Goal: Task Accomplishment & Management: Complete application form

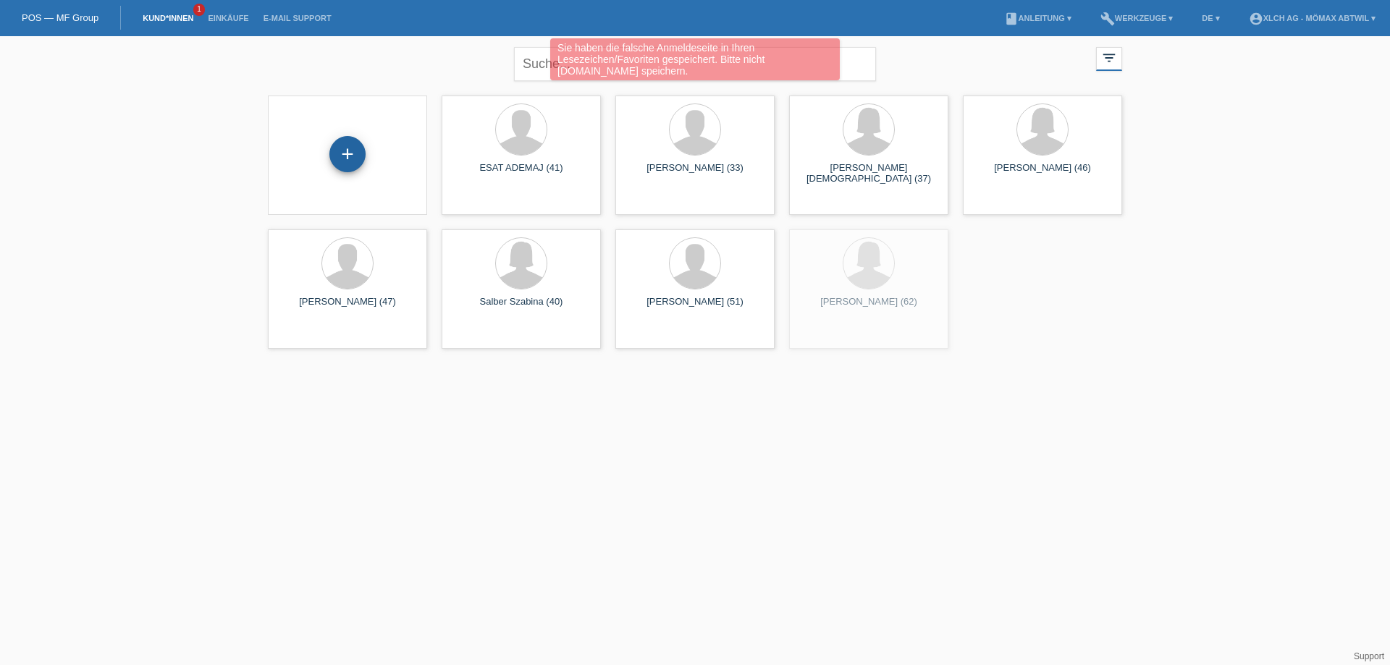
click at [356, 159] on div "+" at bounding box center [347, 154] width 36 height 36
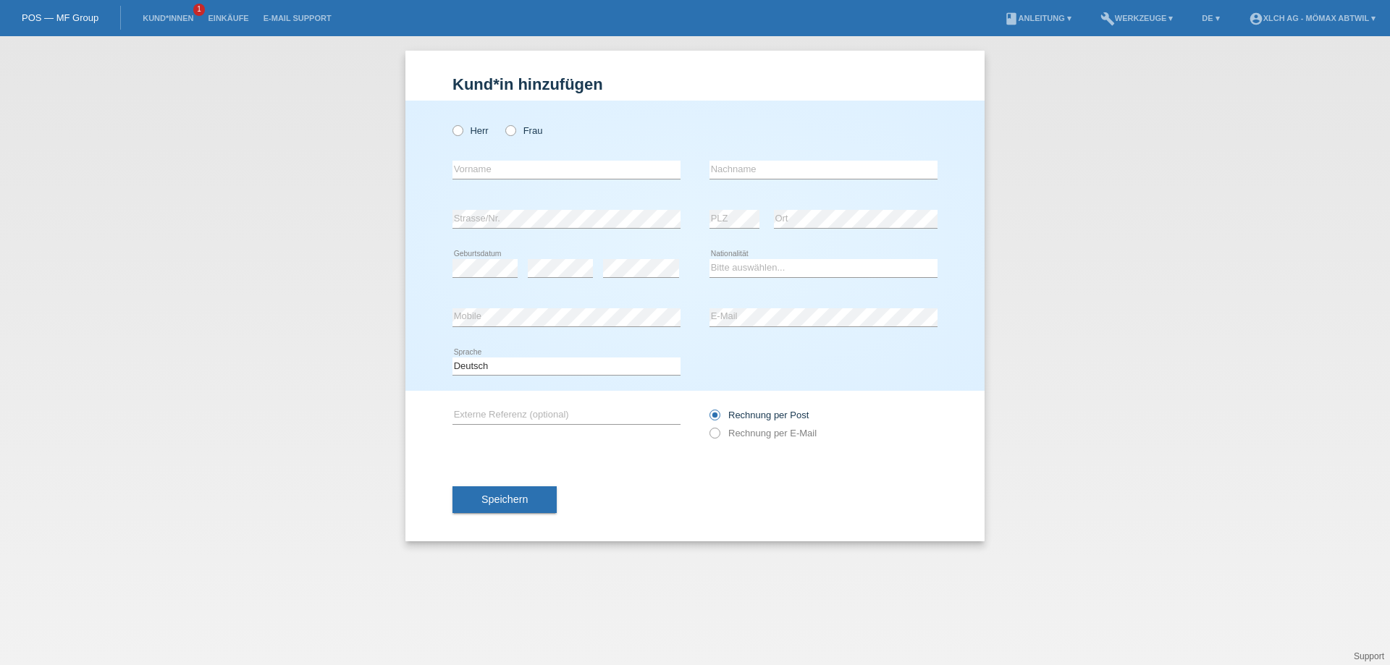
click at [460, 112] on div "Herr Frau" at bounding box center [566, 123] width 228 height 45
click at [460, 120] on div "Herr Frau" at bounding box center [566, 131] width 228 height 30
click at [450, 123] on icon at bounding box center [450, 123] width 0 height 0
click at [460, 133] on input "Herr" at bounding box center [456, 129] width 9 height 9
radio input "true"
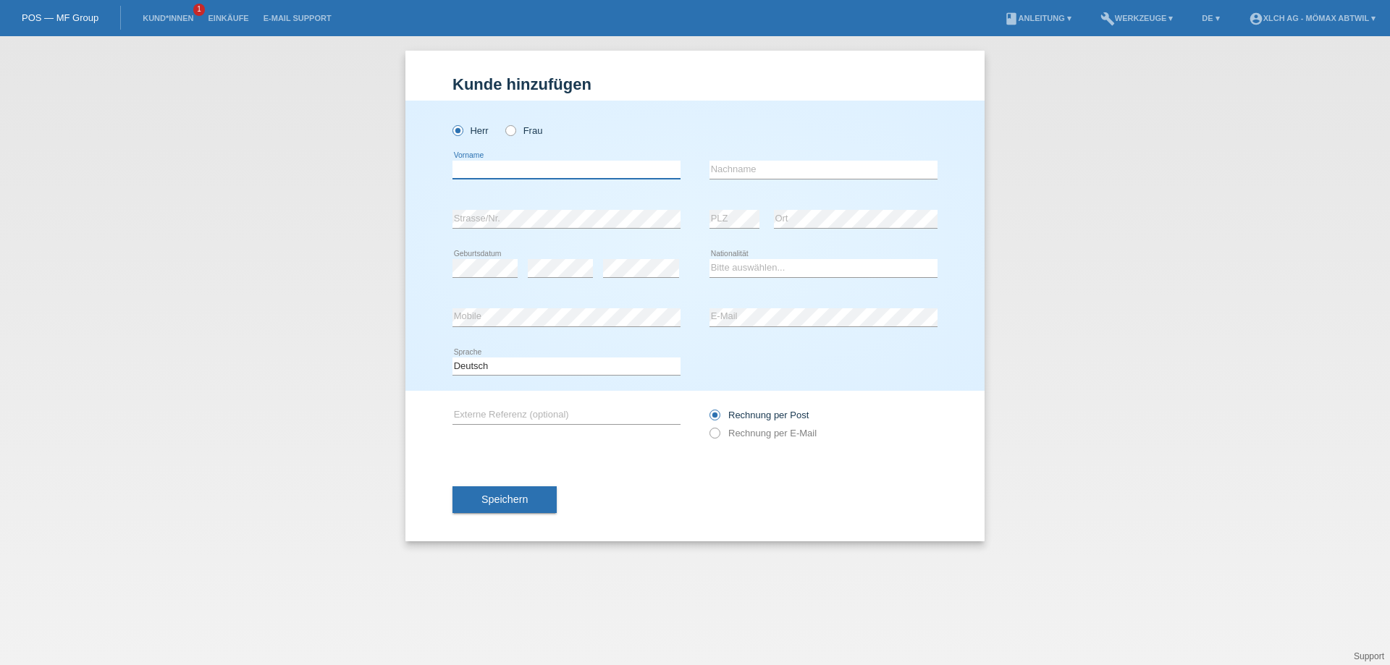
click at [492, 164] on input "text" at bounding box center [566, 170] width 228 height 18
type input "Sali"
type input "Nebiu"
click at [733, 274] on select "Bitte auswählen... Schweiz Deutschland Liechtenstein Österreich ------------ Af…" at bounding box center [823, 267] width 228 height 17
select select "MK"
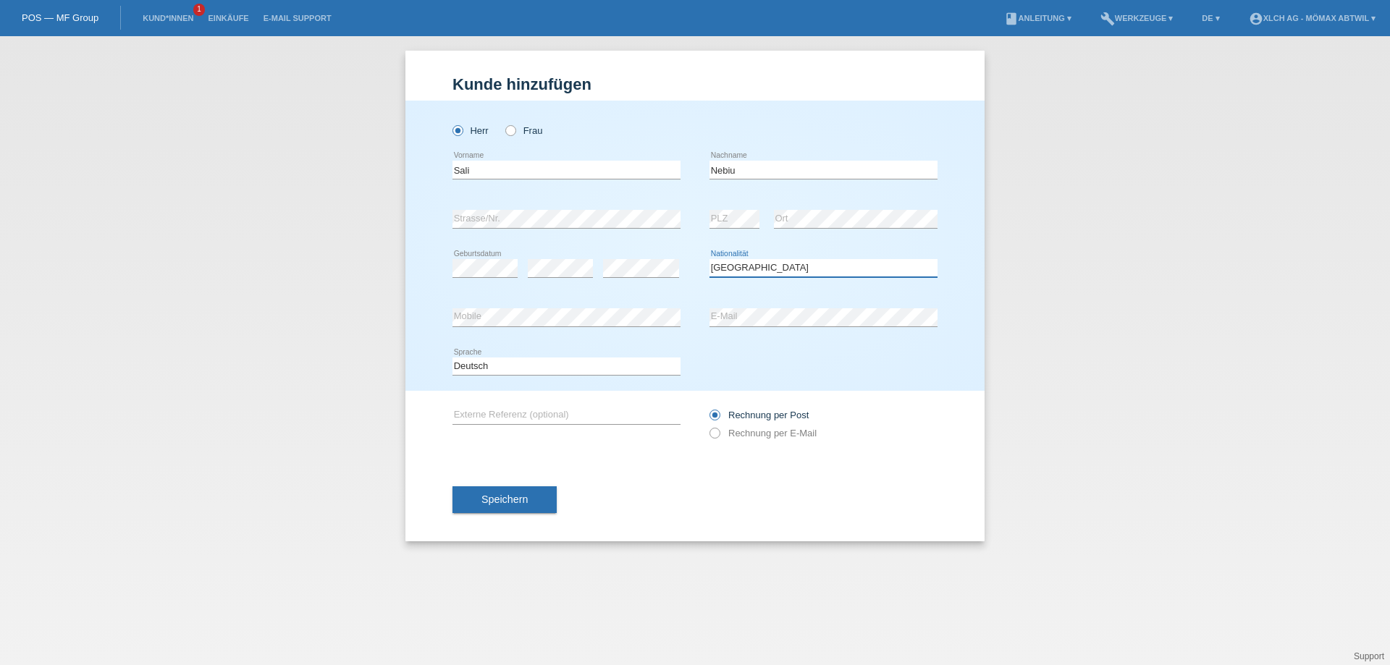
click at [709, 259] on select "Bitte auswählen... Schweiz Deutschland Liechtenstein Österreich ------------ Af…" at bounding box center [823, 267] width 228 height 17
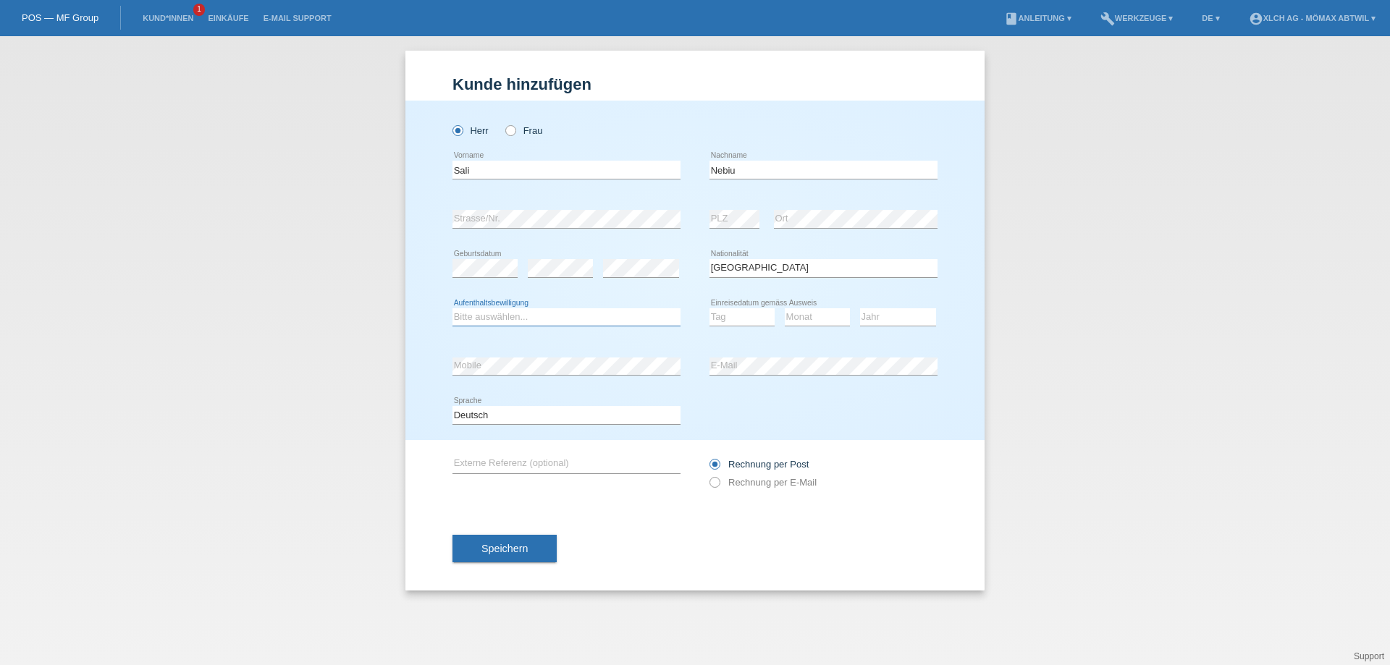
click at [507, 311] on select "Bitte auswählen... C B B - Flüchtlingsstatus Andere" at bounding box center [566, 316] width 228 height 17
select select "C"
click at [452, 308] on select "Bitte auswählen... C B B - Flüchtlingsstatus Andere" at bounding box center [566, 316] width 228 height 17
click at [722, 315] on select "Tag 01 02 03 04 05 06 07 08 09 10 11" at bounding box center [741, 316] width 65 height 17
select select "29"
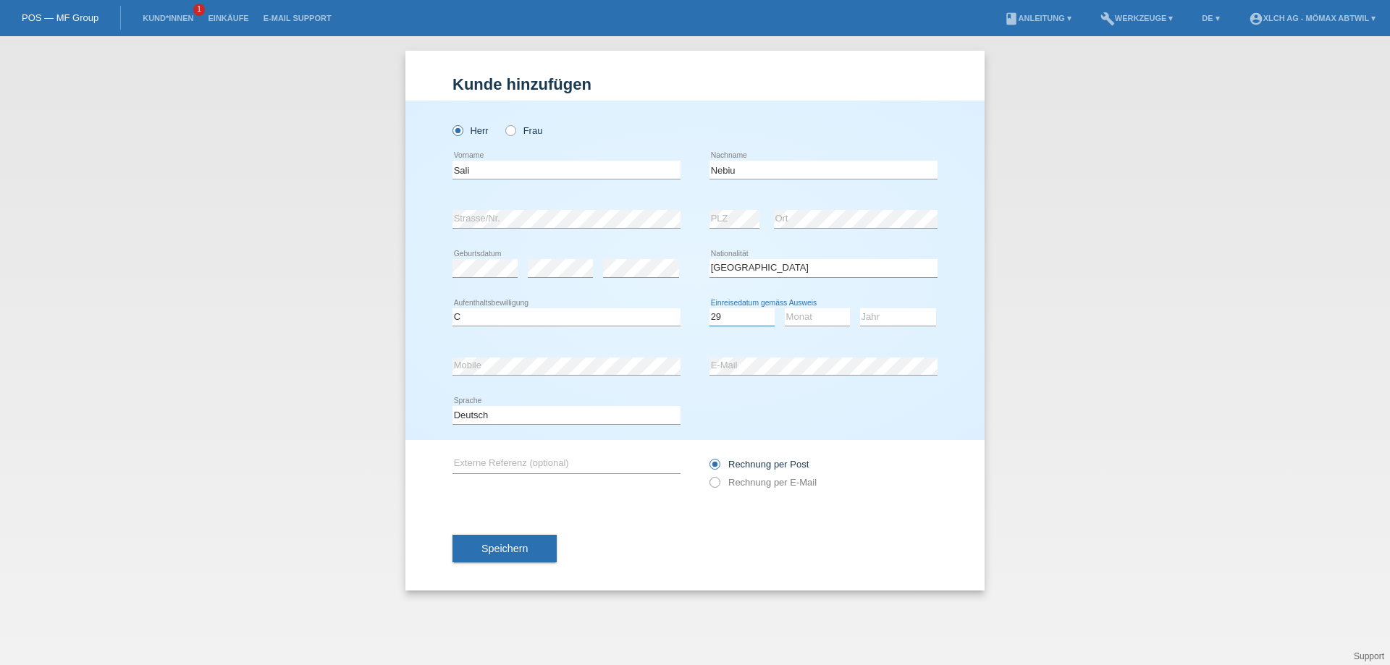
click at [709, 308] on select "Tag 01 02 03 04 05 06 07 08 09 10 11" at bounding box center [741, 316] width 65 height 17
click at [791, 318] on select "Monat 01 02 03 04 05 06 07 08 09 10 11" at bounding box center [817, 316] width 65 height 17
select select "01"
click at [785, 308] on select "Monat 01 02 03 04 05 06 07 08 09 10 11" at bounding box center [817, 316] width 65 height 17
click at [872, 316] on select "Jahr 2025 2024 2023 2022 2021 2020 2019 2018 2017 2016 2015 2014 2013 2012 2011…" at bounding box center [898, 316] width 76 height 17
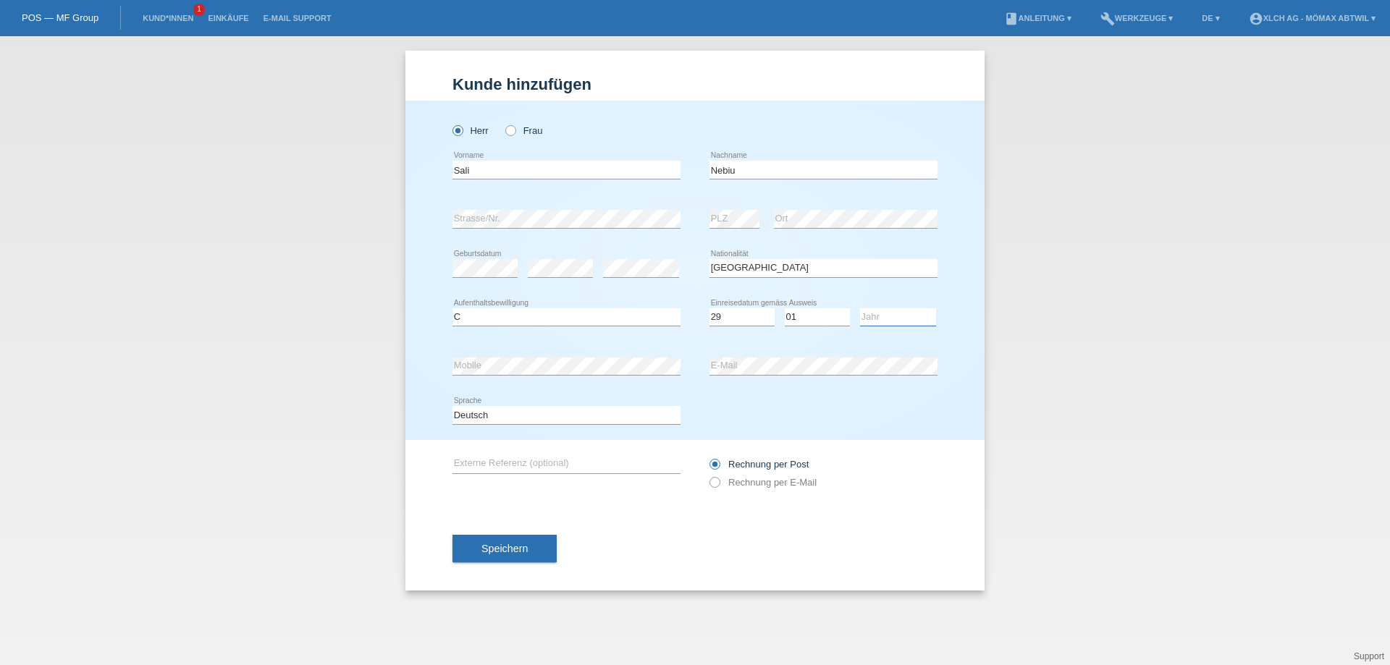
select select "2015"
click at [860, 308] on select "Jahr 2025 2024 2023 2022 2021 2020 2019 2018 2017 2016 2015 2014 2013 2012 2011…" at bounding box center [898, 316] width 76 height 17
click at [746, 485] on label "Rechnung per E-Mail" at bounding box center [762, 482] width 107 height 11
click at [719, 485] on input "Rechnung per E-Mail" at bounding box center [713, 486] width 9 height 18
radio input "true"
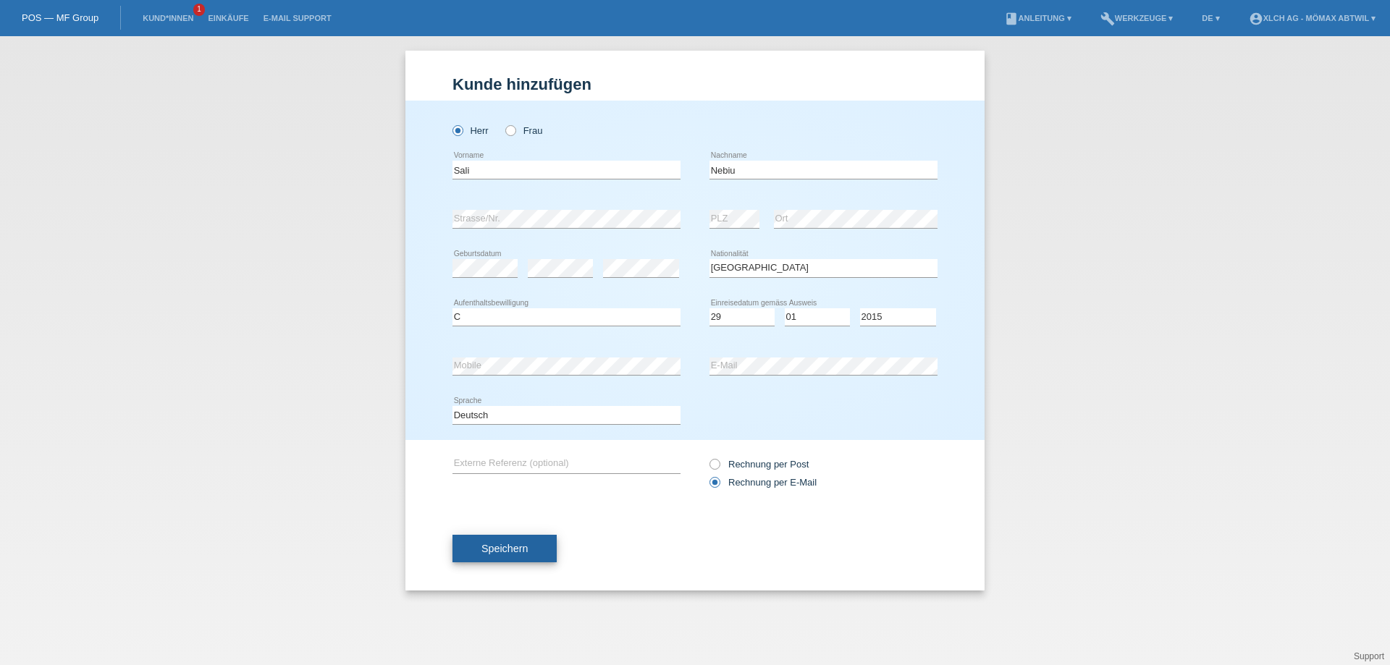
click at [495, 557] on button "Speichern" at bounding box center [504, 549] width 104 height 28
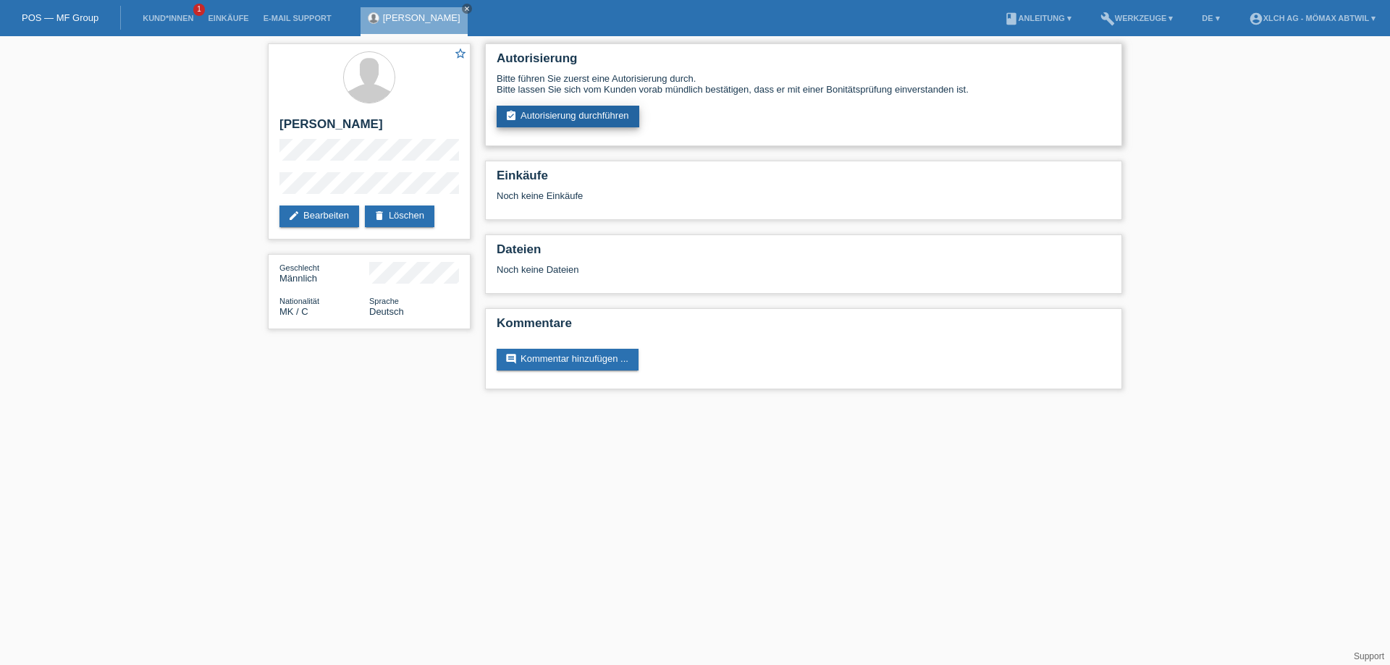
click at [589, 125] on link "assignment_turned_in Autorisierung durchführen" at bounding box center [568, 117] width 143 height 22
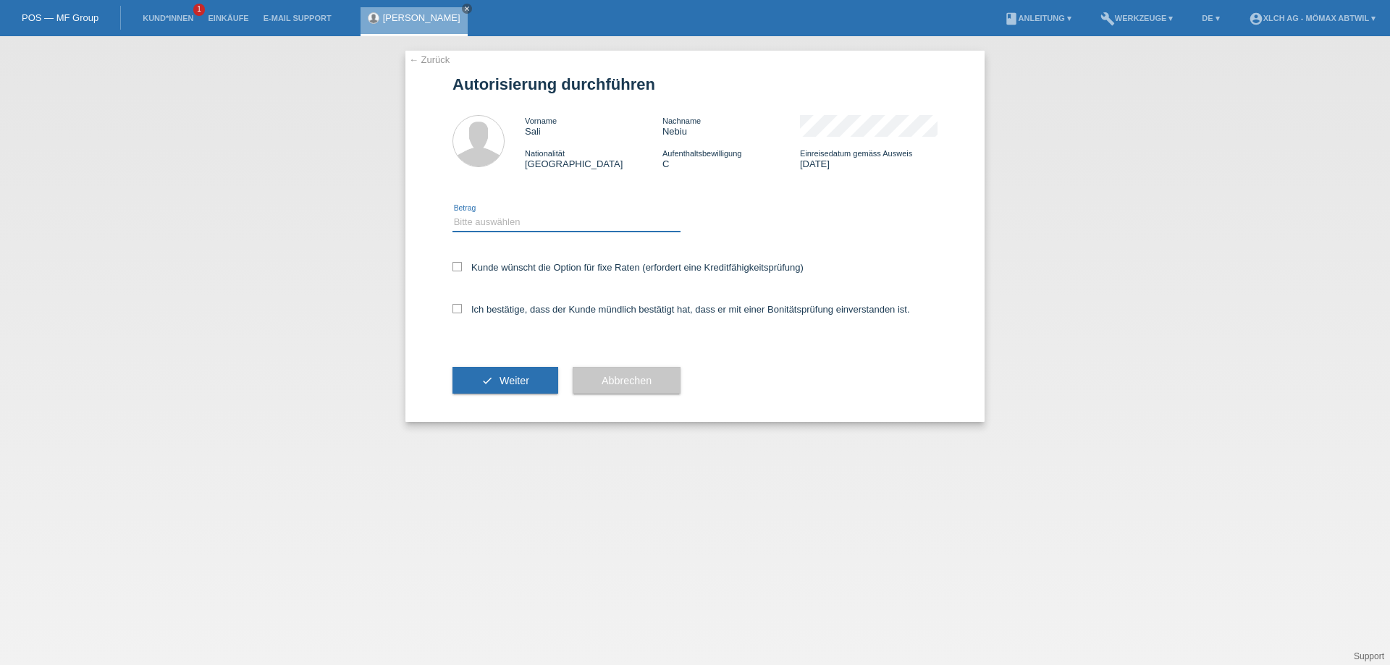
click at [493, 219] on select "Bitte auswählen CHF 1.00 - CHF 499.00 CHF 500.00 - CHF 1'999.00 CHF 2'000.00 - …" at bounding box center [566, 222] width 228 height 17
click at [519, 218] on select "Bitte auswählen CHF 1.00 - CHF 499.00 CHF 500.00 - CHF 1'999.00 CHF 2'000.00 - …" at bounding box center [566, 222] width 228 height 17
select select "2"
click at [452, 214] on select "Bitte auswählen CHF 1.00 - CHF 499.00 CHF 500.00 - CHF 1'999.00 CHF 2'000.00 - …" at bounding box center [566, 222] width 228 height 17
click at [502, 310] on label "Ich bestätige, dass der Kunde mündlich bestätigt hat, dass er mit einer Bonität…" at bounding box center [681, 309] width 458 height 11
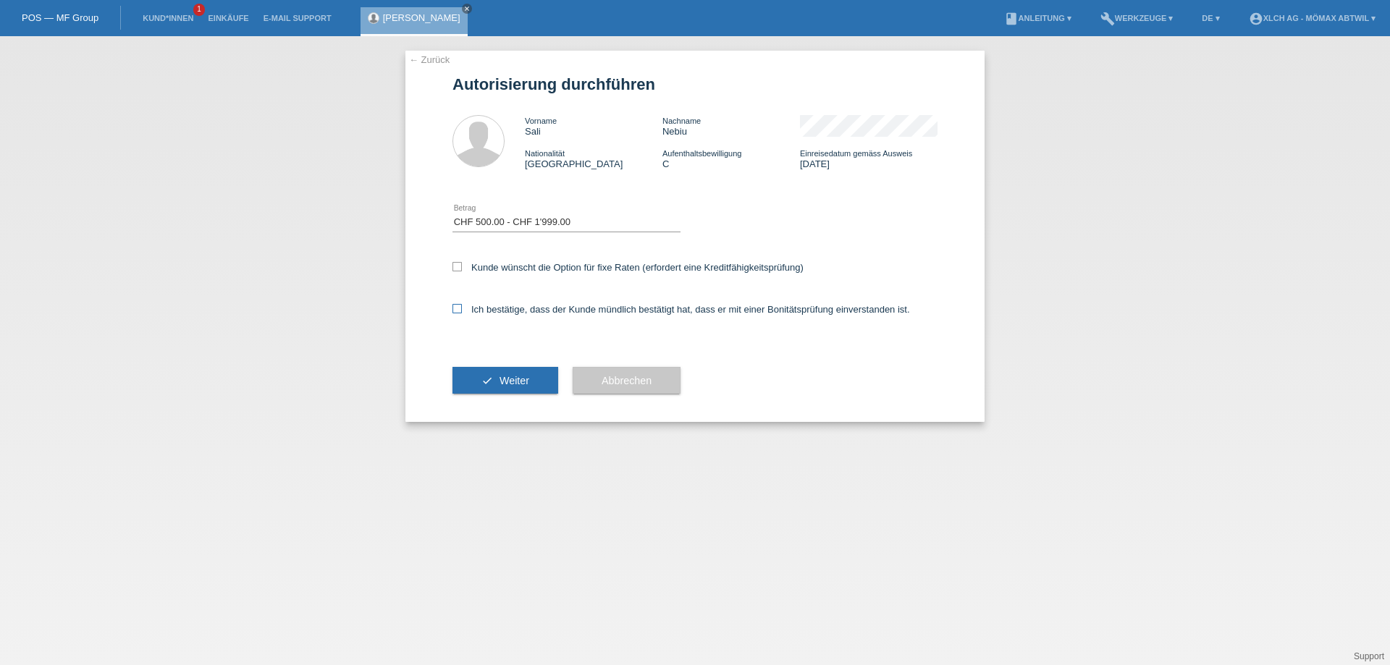
click at [462, 310] on input "Ich bestätige, dass der Kunde mündlich bestätigt hat, dass er mit einer Bonität…" at bounding box center [456, 308] width 9 height 9
checkbox input "true"
click at [489, 390] on button "check Weiter" at bounding box center [505, 381] width 106 height 28
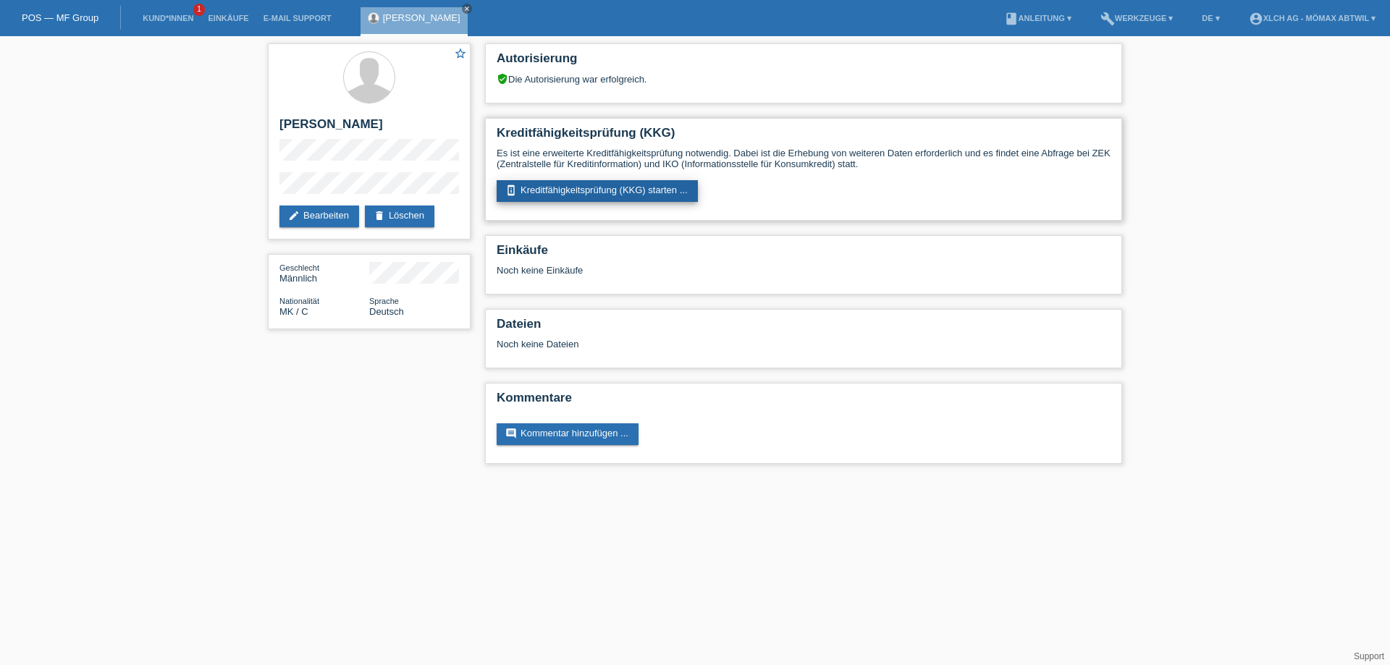
click at [613, 195] on link "perm_device_information Kreditfähigkeitsprüfung (KKG) starten ..." at bounding box center [597, 191] width 201 height 22
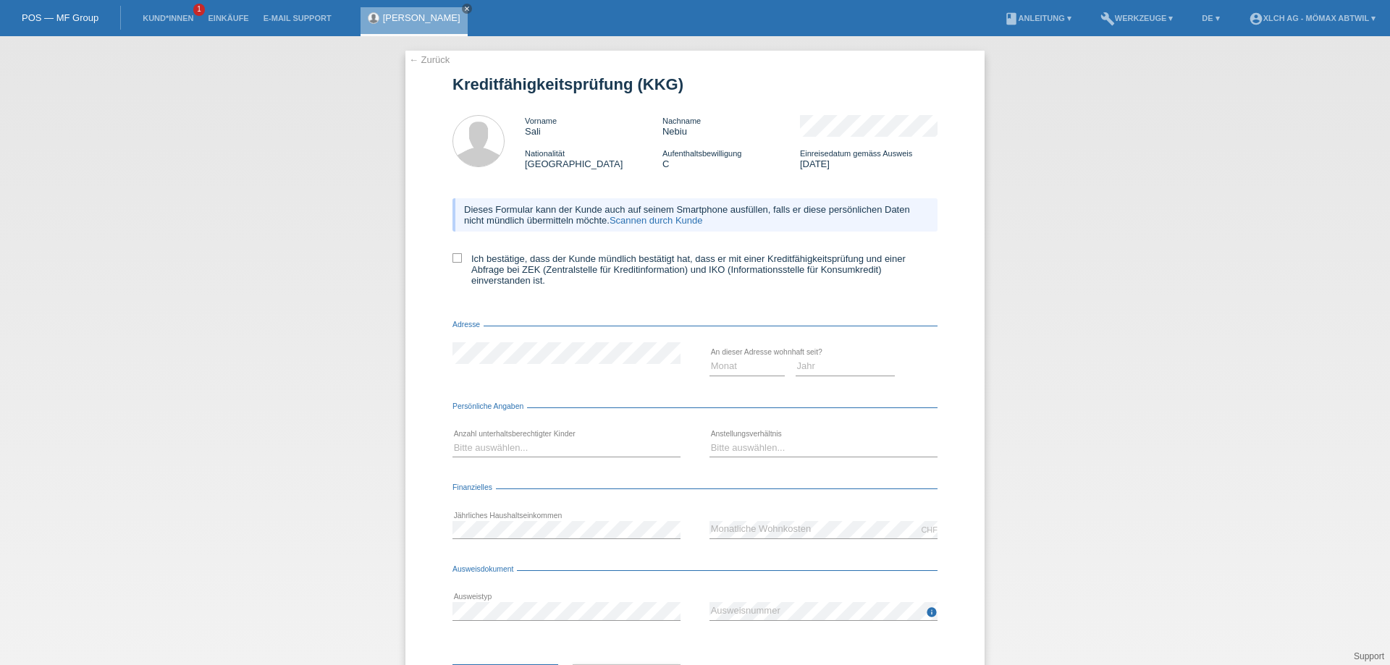
scroll to position [69, 0]
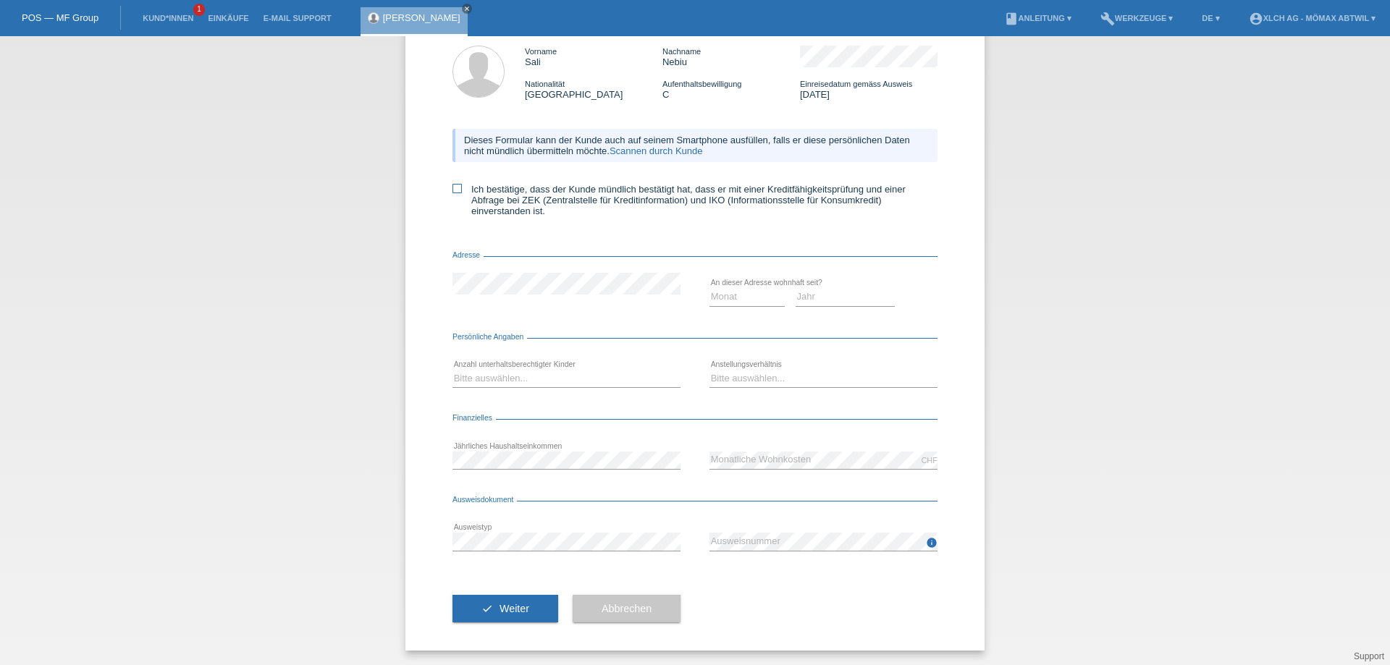
click at [454, 184] on icon at bounding box center [456, 188] width 9 height 9
click at [454, 184] on input "Ich bestätige, dass der Kunde mündlich bestätigt hat, dass er mit einer Kreditf…" at bounding box center [456, 188] width 9 height 9
checkbox input "true"
click at [741, 302] on select "Monat 01 02 03 04 05 06 07 08 09 10" at bounding box center [746, 296] width 75 height 17
click at [807, 295] on select "Jahr 2025 2024 2023 2022 2021 2020 2019 2018 2017 2016 2015 2014 2013 2012 2011…" at bounding box center [846, 296] width 100 height 17
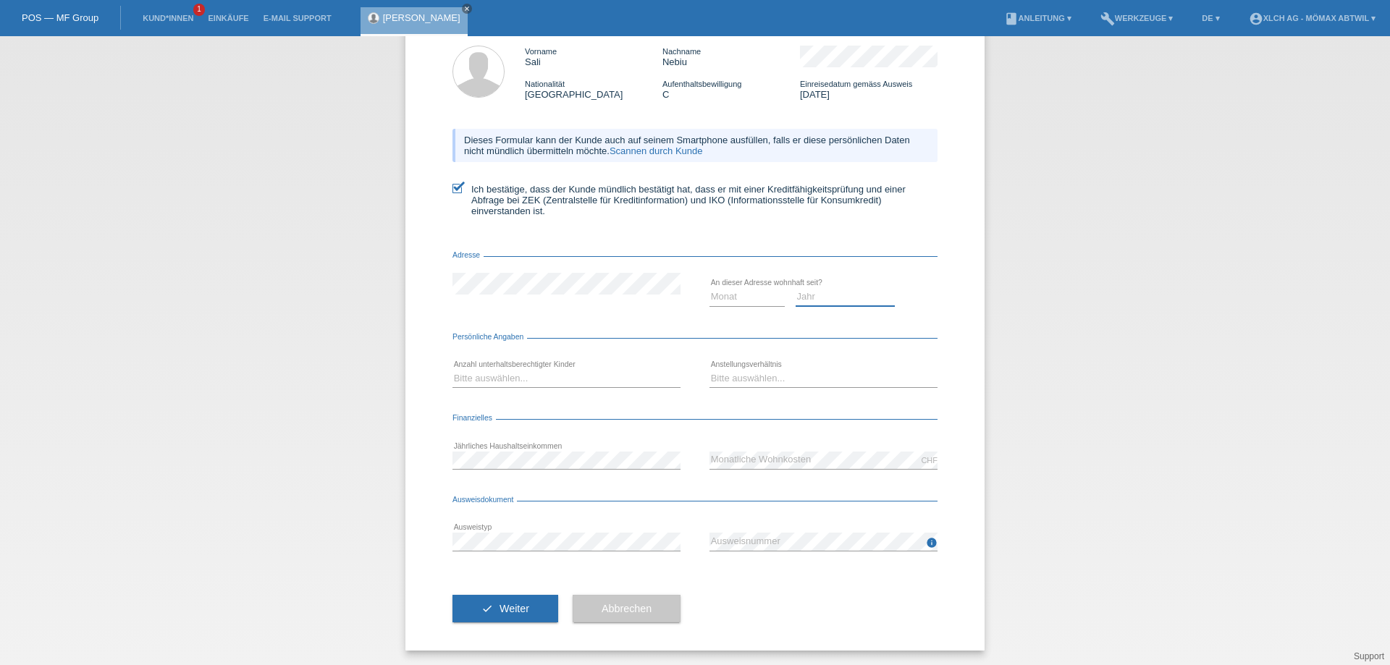
select select "2018"
click at [796, 288] on select "Jahr 2025 2024 2023 2022 2021 2020 2019 2018 2017 2016 2015 2014 2013 2012 2011…" at bounding box center [846, 296] width 100 height 17
click at [762, 297] on select "Monat 01 02 03 04 05 06 07 08 09 10" at bounding box center [746, 296] width 75 height 17
select select "03"
click at [709, 288] on select "Monat 01 02 03 04 05 06 07 08 09 10" at bounding box center [746, 296] width 75 height 17
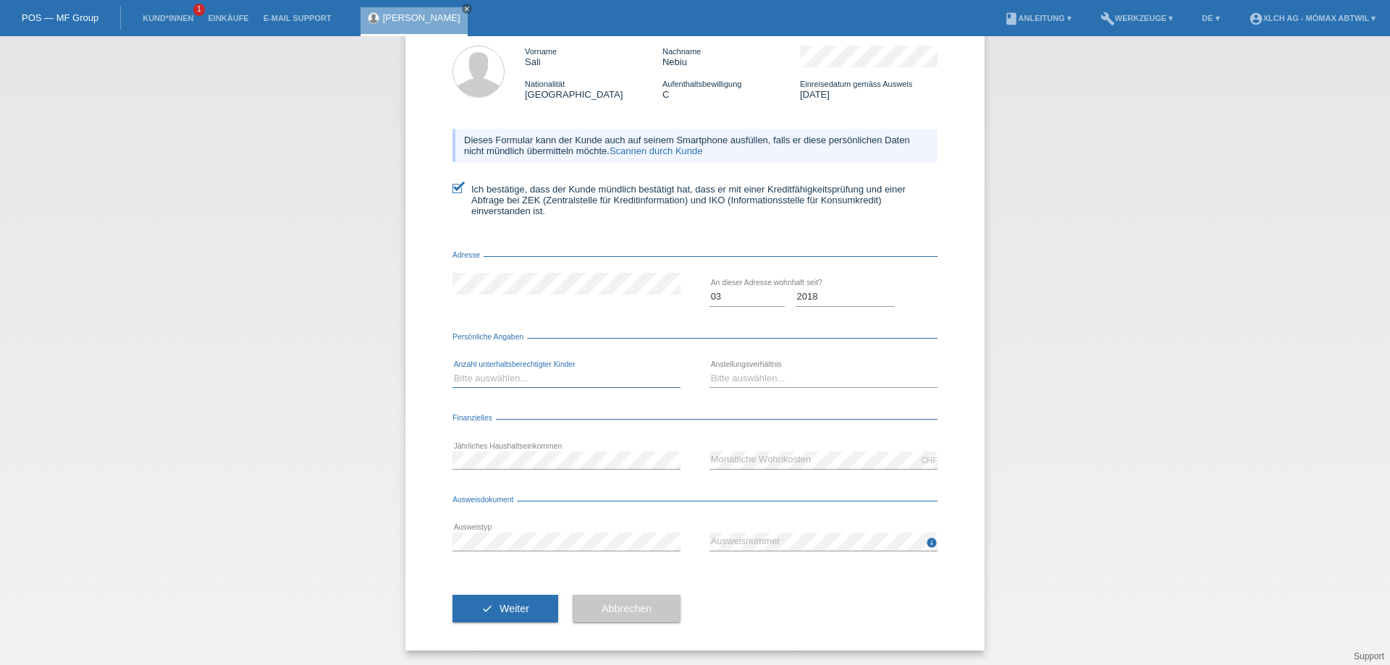
click at [516, 377] on select "Bitte auswählen... 0 1 2 3 4 5 6 7 8 9" at bounding box center [566, 378] width 228 height 17
select select "2"
click at [452, 370] on select "Bitte auswählen... 0 1 2 3 4 5 6 7 8 9" at bounding box center [566, 378] width 228 height 17
click at [810, 385] on select "Bitte auswählen... Unbefristet Befristet Lehrling/Student Pensioniert Nicht arb…" at bounding box center [823, 378] width 228 height 17
select select "TEMPORARY"
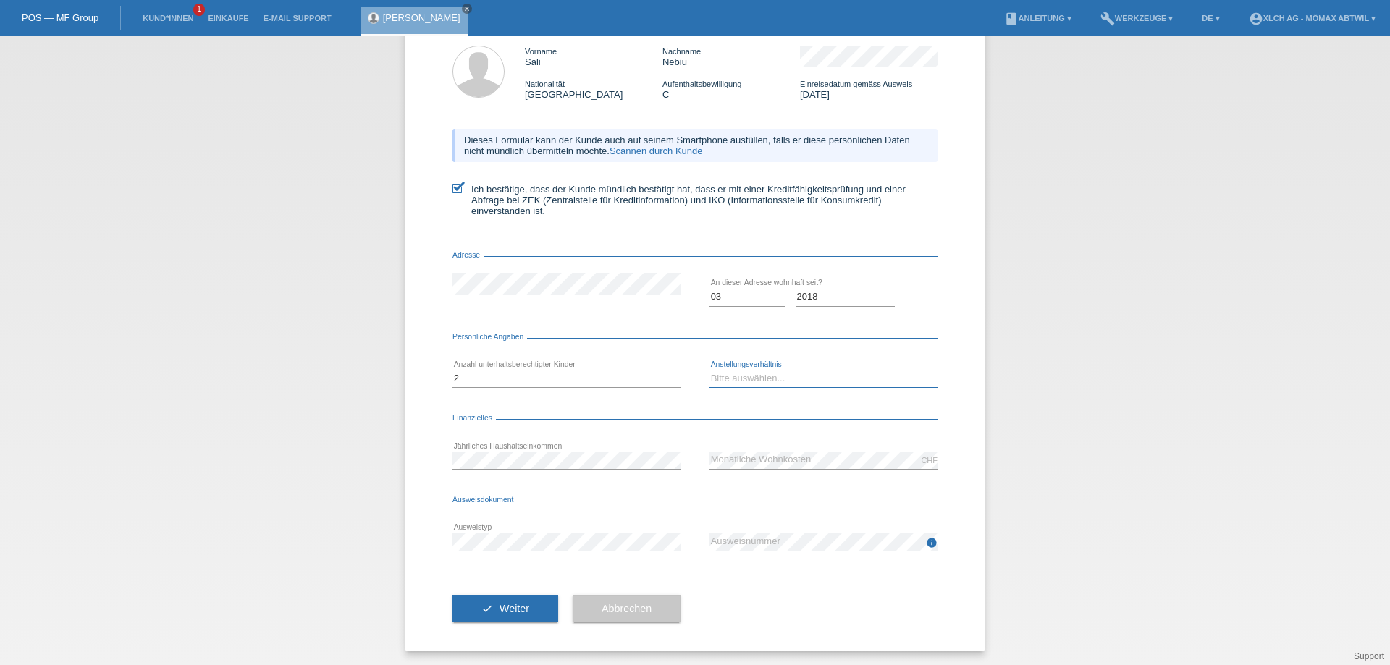
click at [709, 370] on select "Bitte auswählen... Unbefristet Befristet Lehrling/Student Pensioniert Nicht arb…" at bounding box center [823, 378] width 228 height 17
click at [515, 614] on span "Weiter" at bounding box center [514, 609] width 30 height 12
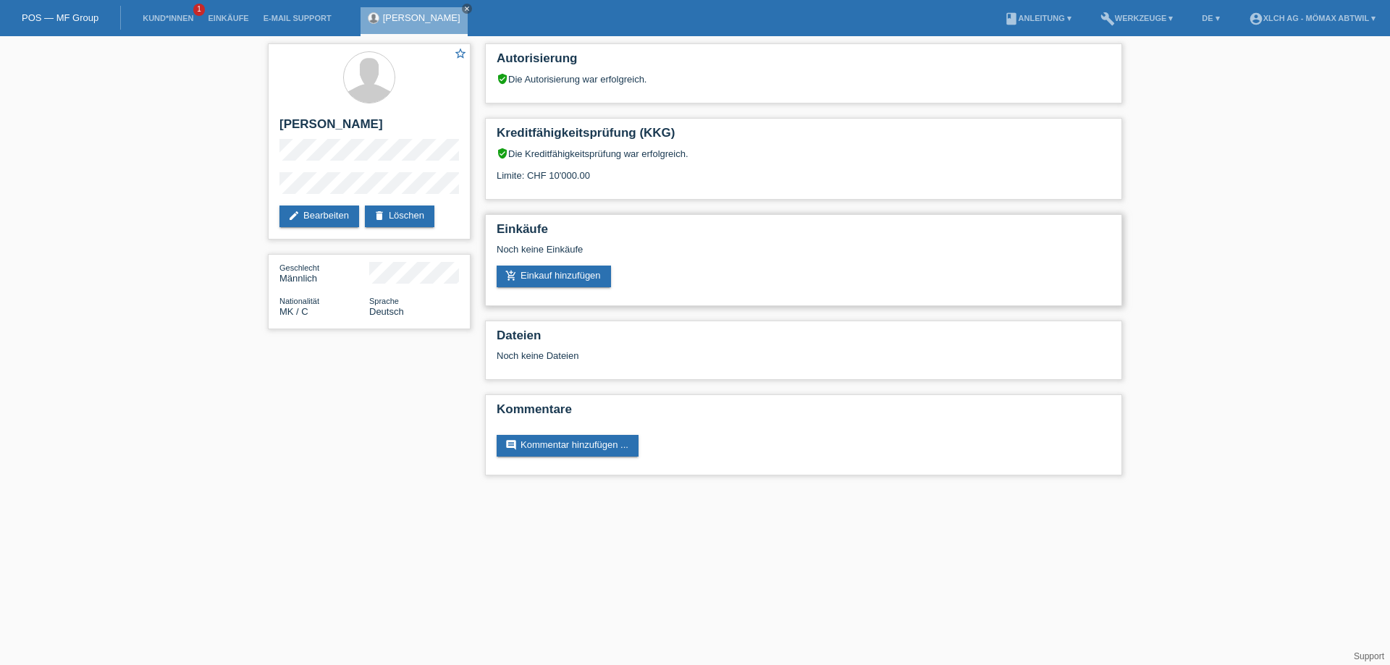
drag, startPoint x: 500, startPoint y: 172, endPoint x: 724, endPoint y: 243, distance: 234.5
click at [663, 173] on div "verified_user Die Kreditfähigkeitsprüfung war erfolgreich. Limite: CHF 10'000.00" at bounding box center [804, 170] width 614 height 44
click at [431, 490] on html "POS — MF Group Kund*innen 1 Einkäufe E-Mail Support Sali Nebiu close" at bounding box center [695, 245] width 1390 height 490
click at [279, 193] on div "star_border Sali Nebiu edit Bearbeiten delete Löschen" at bounding box center [369, 141] width 203 height 196
drag, startPoint x: 380, startPoint y: 172, endPoint x: 225, endPoint y: 172, distance: 154.9
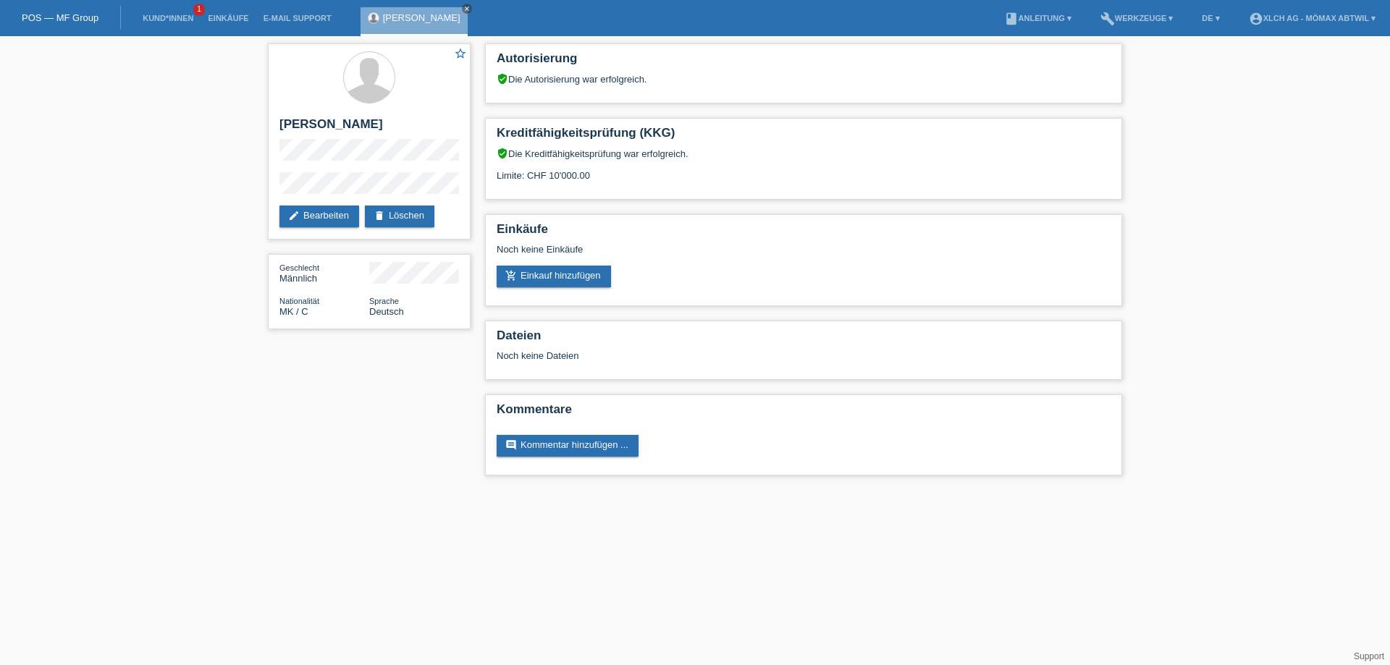
click at [225, 172] on div "star_border Sali Nebiu edit Bearbeiten delete Löschen Geschlecht Männlich Natio…" at bounding box center [695, 263] width 1390 height 454
drag, startPoint x: 361, startPoint y: 116, endPoint x: 262, endPoint y: 120, distance: 99.3
click at [262, 120] on div "star_border Sali Nebiu edit Bearbeiten delete Löschen Geschlecht Männlich Natio…" at bounding box center [369, 190] width 217 height 308
copy h2 "[PERSON_NAME]"
click at [238, 140] on div "star_border Sali Nebiu edit Bearbeiten delete Löschen Geschlecht Männlich Natio…" at bounding box center [695, 263] width 1390 height 454
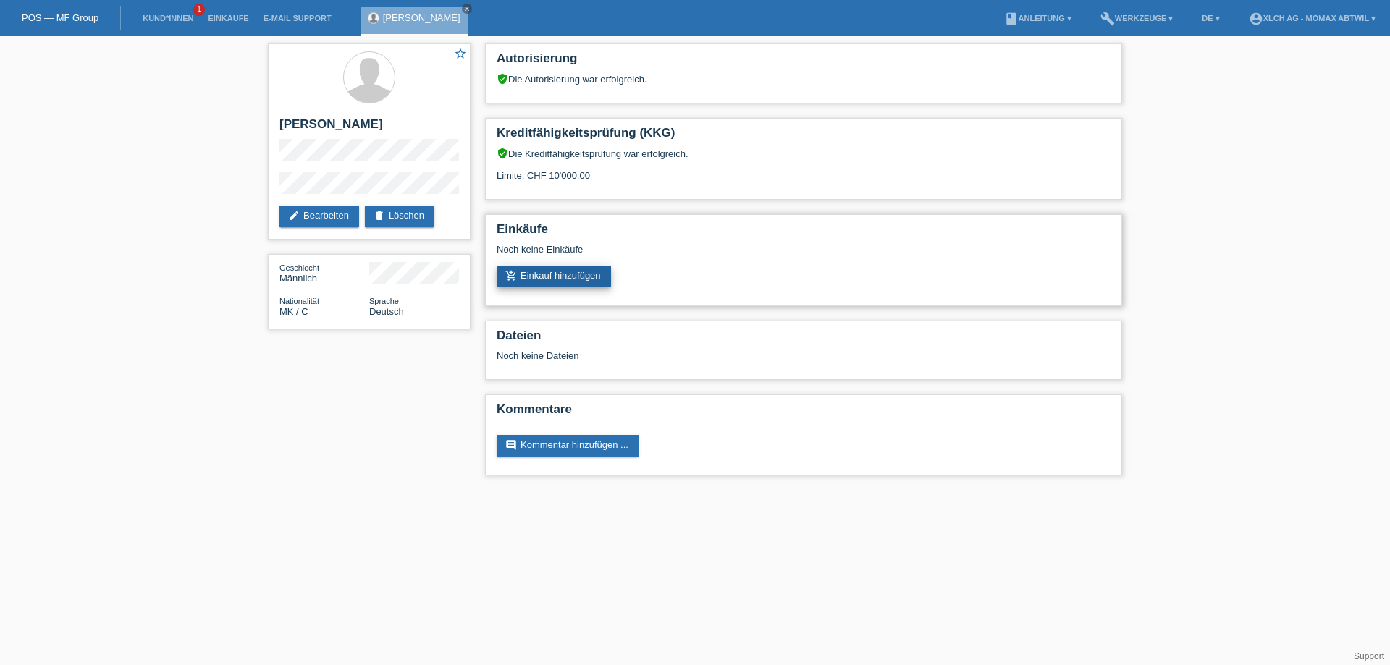
drag, startPoint x: 857, startPoint y: 453, endPoint x: 583, endPoint y: 280, distance: 324.4
click at [583, 280] on link "add_shopping_cart Einkauf hinzufügen" at bounding box center [554, 277] width 114 height 22
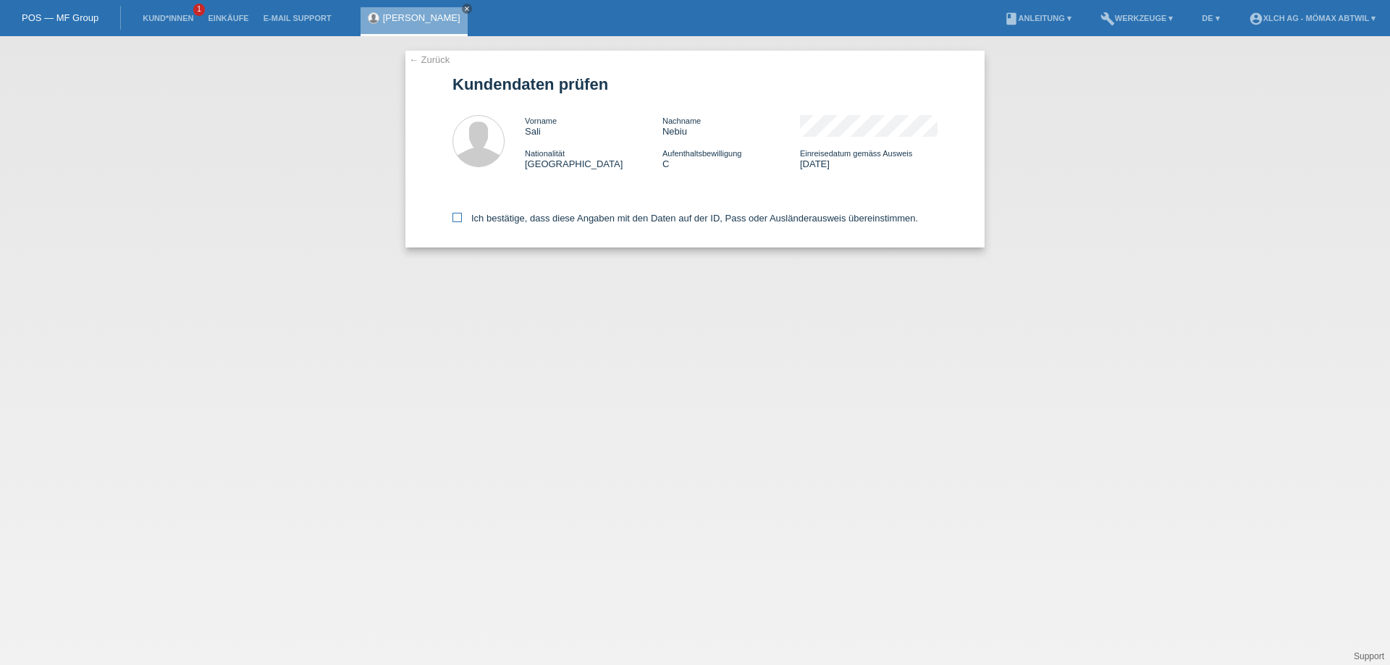
click at [464, 217] on label "Ich bestätige, dass diese Angaben mit den Daten auf der ID, Pass oder Ausländer…" at bounding box center [684, 218] width 465 height 11
click at [462, 217] on input "Ich bestätige, dass diese Angaben mit den Daten auf der ID, Pass oder Ausländer…" at bounding box center [456, 217] width 9 height 9
checkbox input "true"
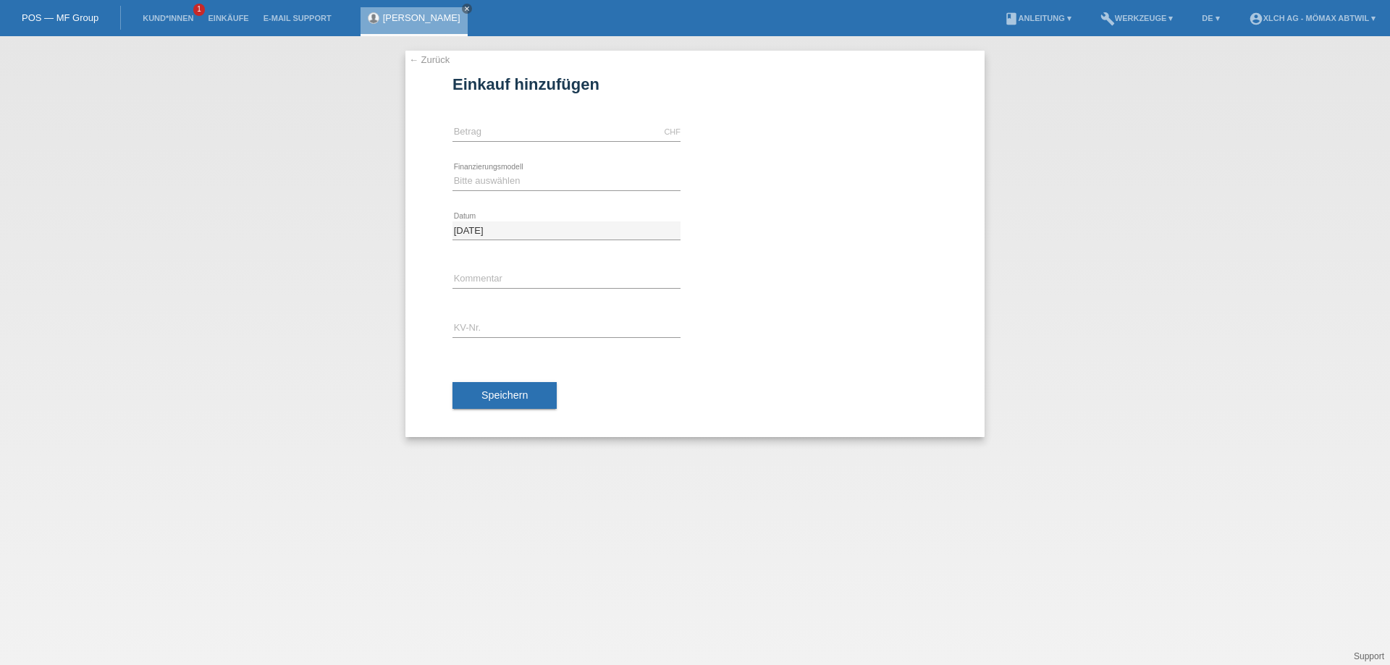
click at [487, 141] on icon at bounding box center [566, 141] width 228 height 1
click at [495, 131] on input "text" at bounding box center [566, 132] width 228 height 18
type input "1354.00"
click at [544, 180] on select "Bitte auswählen Kauf auf Rechnung mit Teilzahlungsoption Fixe Raten - Zinsübern…" at bounding box center [566, 180] width 228 height 17
select select "112"
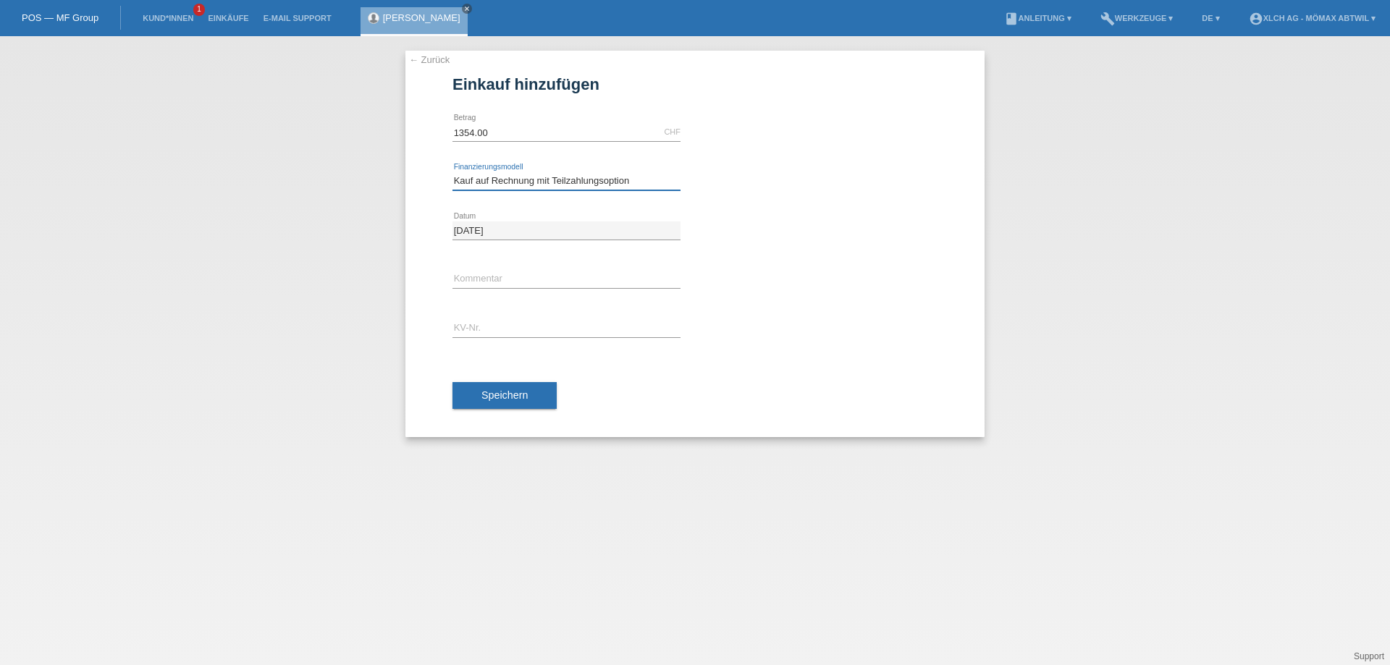
click at [452, 172] on select "Bitte auswählen Kauf auf Rechnung mit Teilzahlungsoption Fixe Raten - Zinsübern…" at bounding box center [566, 180] width 228 height 17
click at [541, 283] on input "text" at bounding box center [566, 280] width 228 height 18
type input "2SDG"
type input "AGNGC2"
click at [547, 397] on button "Speichern" at bounding box center [504, 396] width 104 height 28
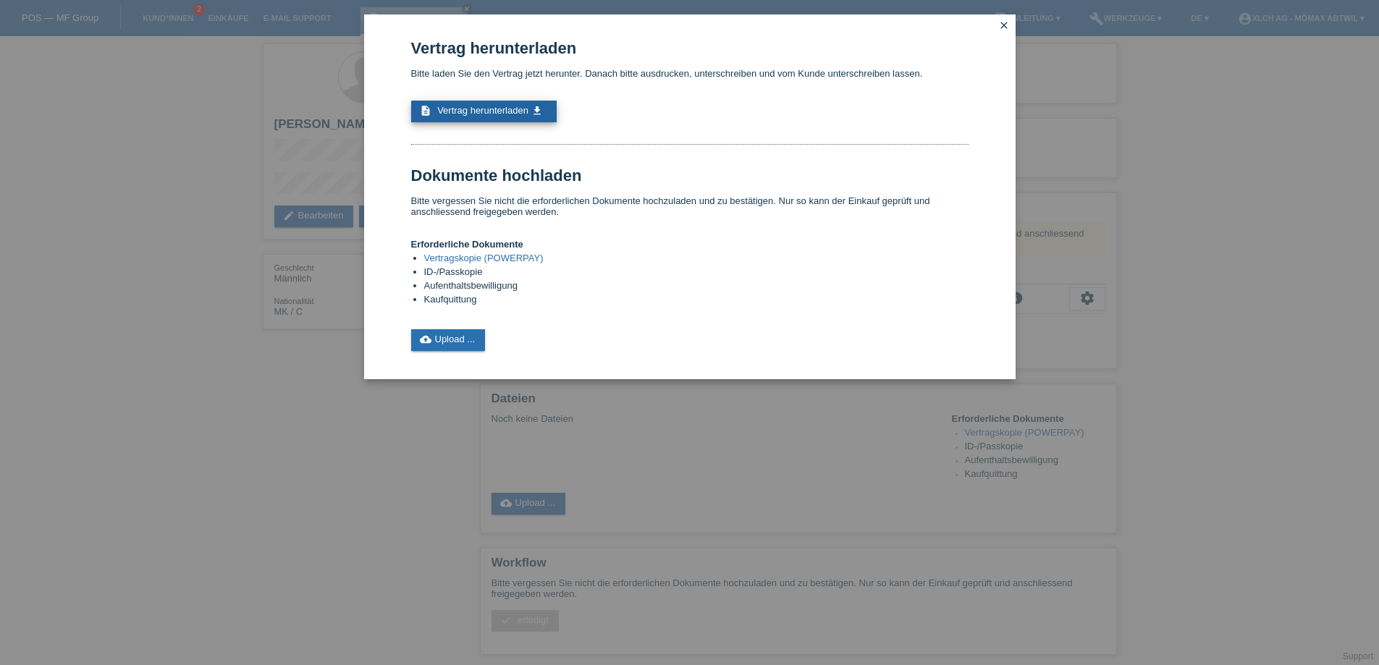
click at [526, 101] on link "description Vertrag herunterladen get_app" at bounding box center [484, 112] width 146 height 22
click at [467, 337] on link "cloud_upload Upload ..." at bounding box center [448, 340] width 75 height 22
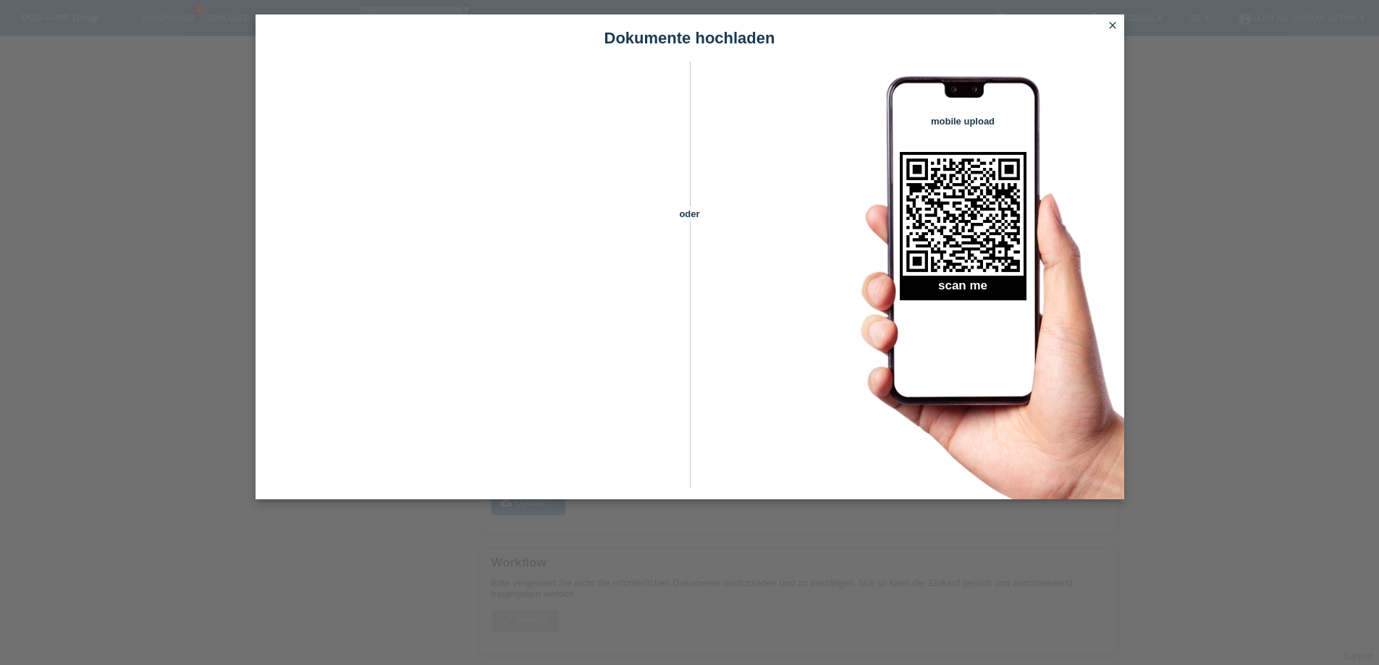
click at [1116, 23] on icon "close" at bounding box center [1113, 26] width 12 height 12
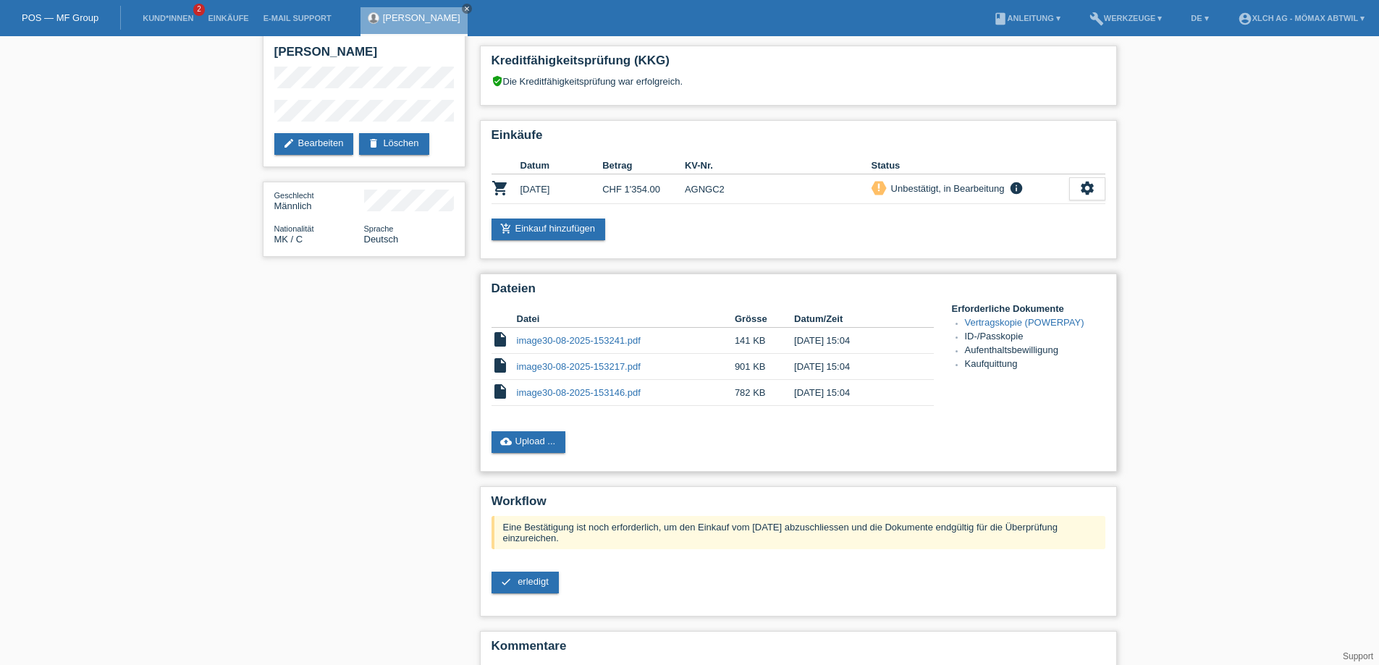
scroll to position [134, 0]
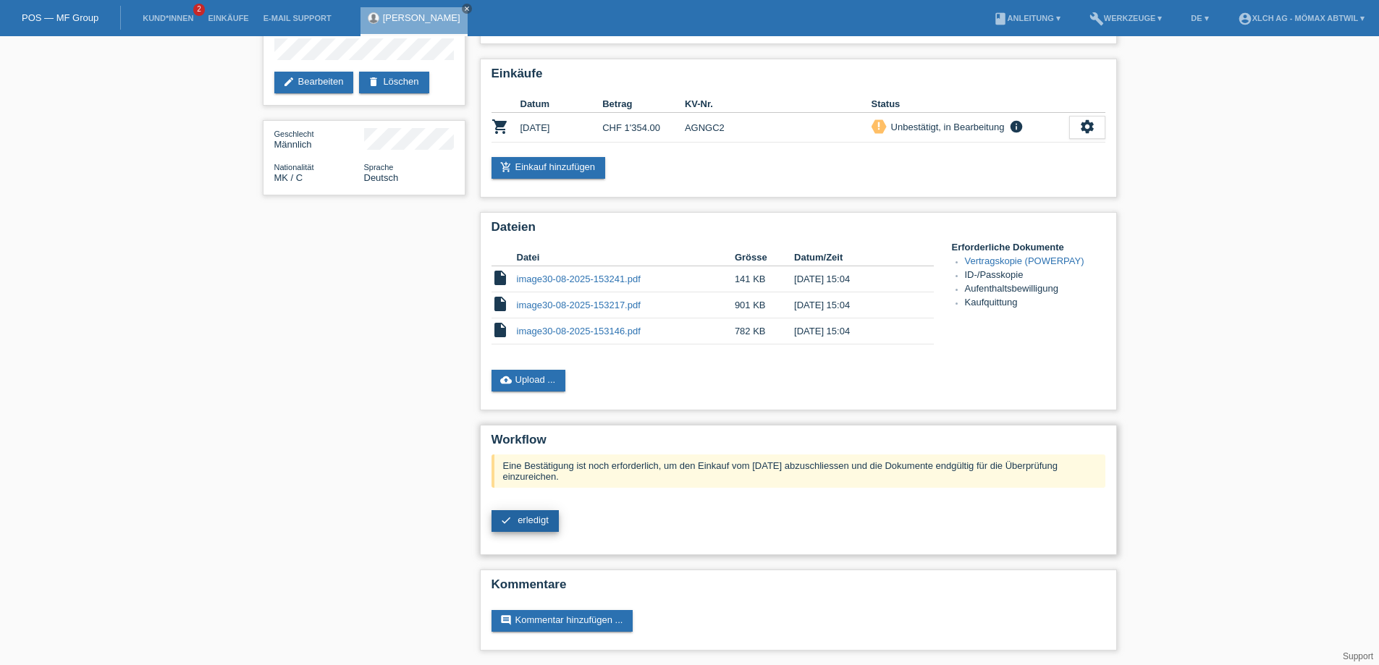
click at [546, 516] on span "erledigt" at bounding box center [533, 520] width 31 height 11
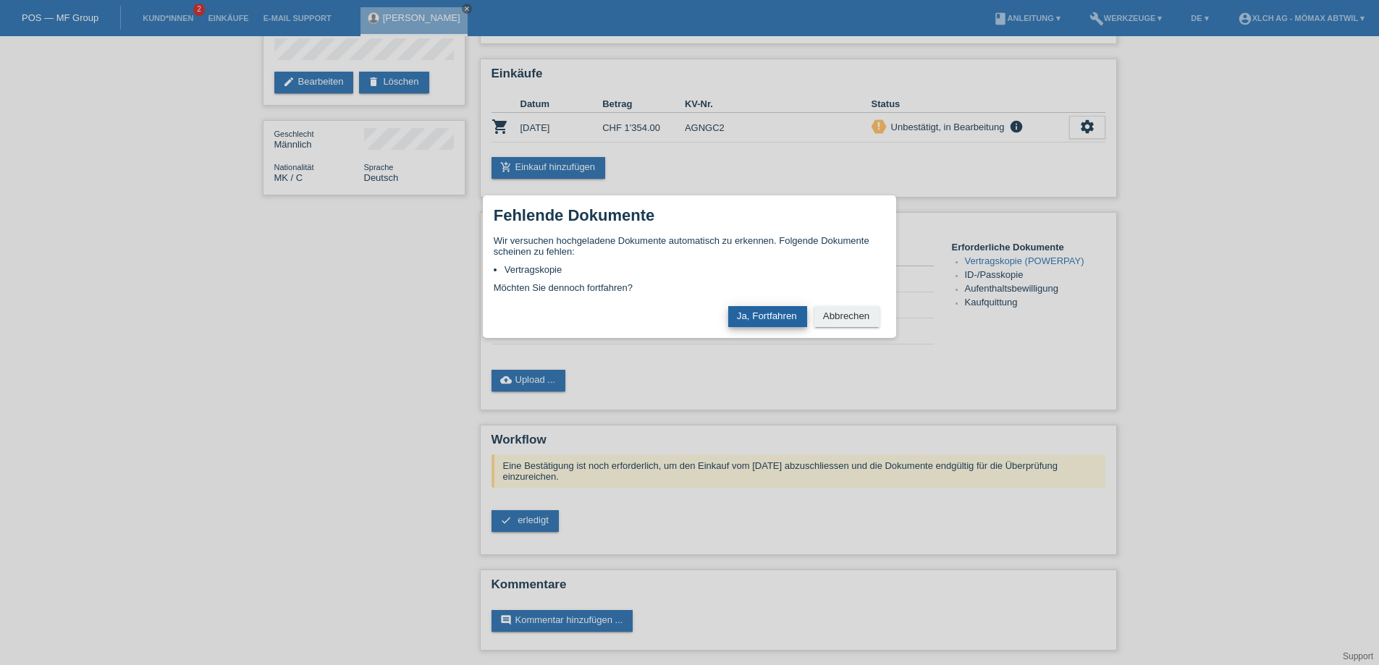
click at [774, 322] on button "Ja, Fortfahren" at bounding box center [767, 316] width 79 height 21
